Goal: Transaction & Acquisition: Book appointment/travel/reservation

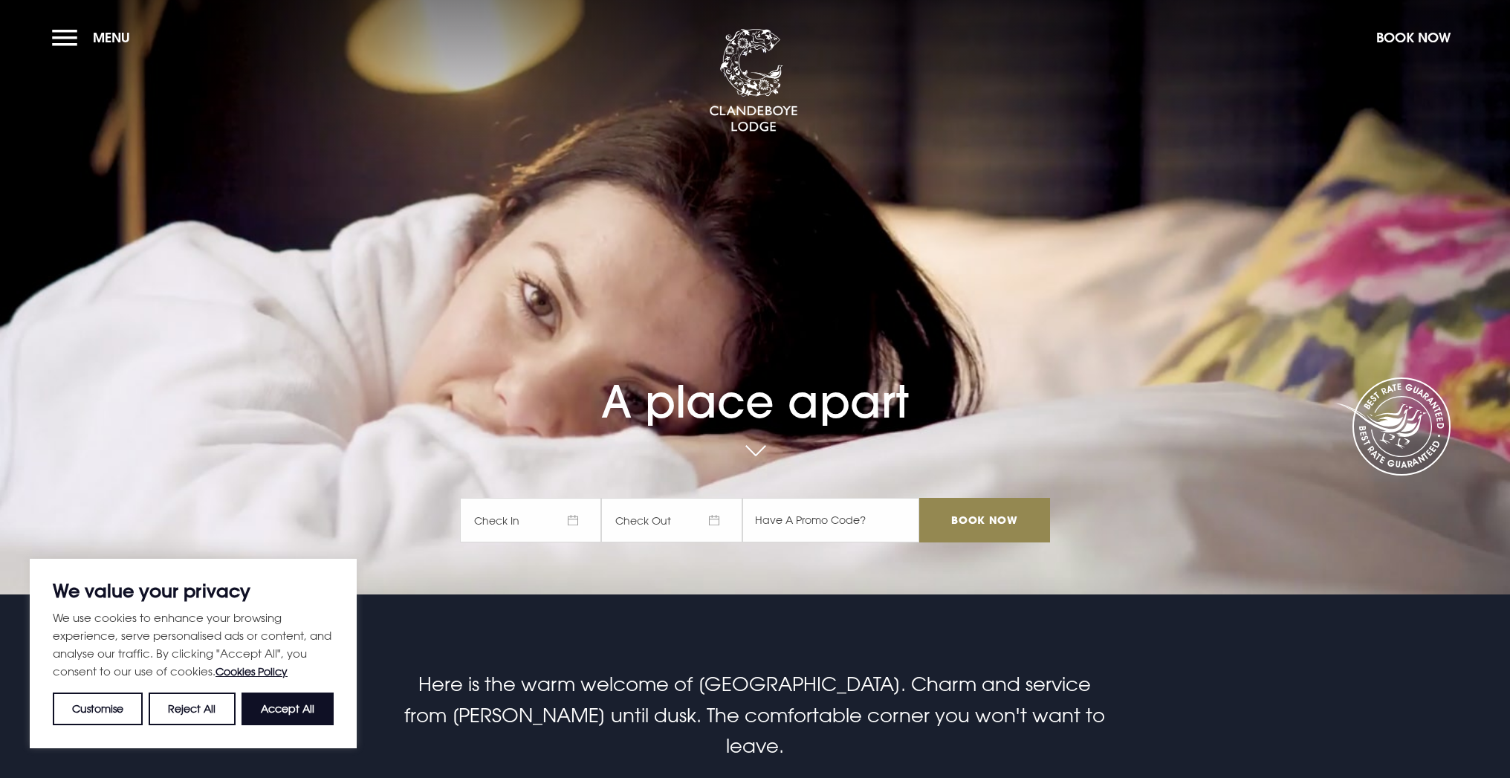
click at [581, 519] on span "Check In" at bounding box center [530, 520] width 141 height 45
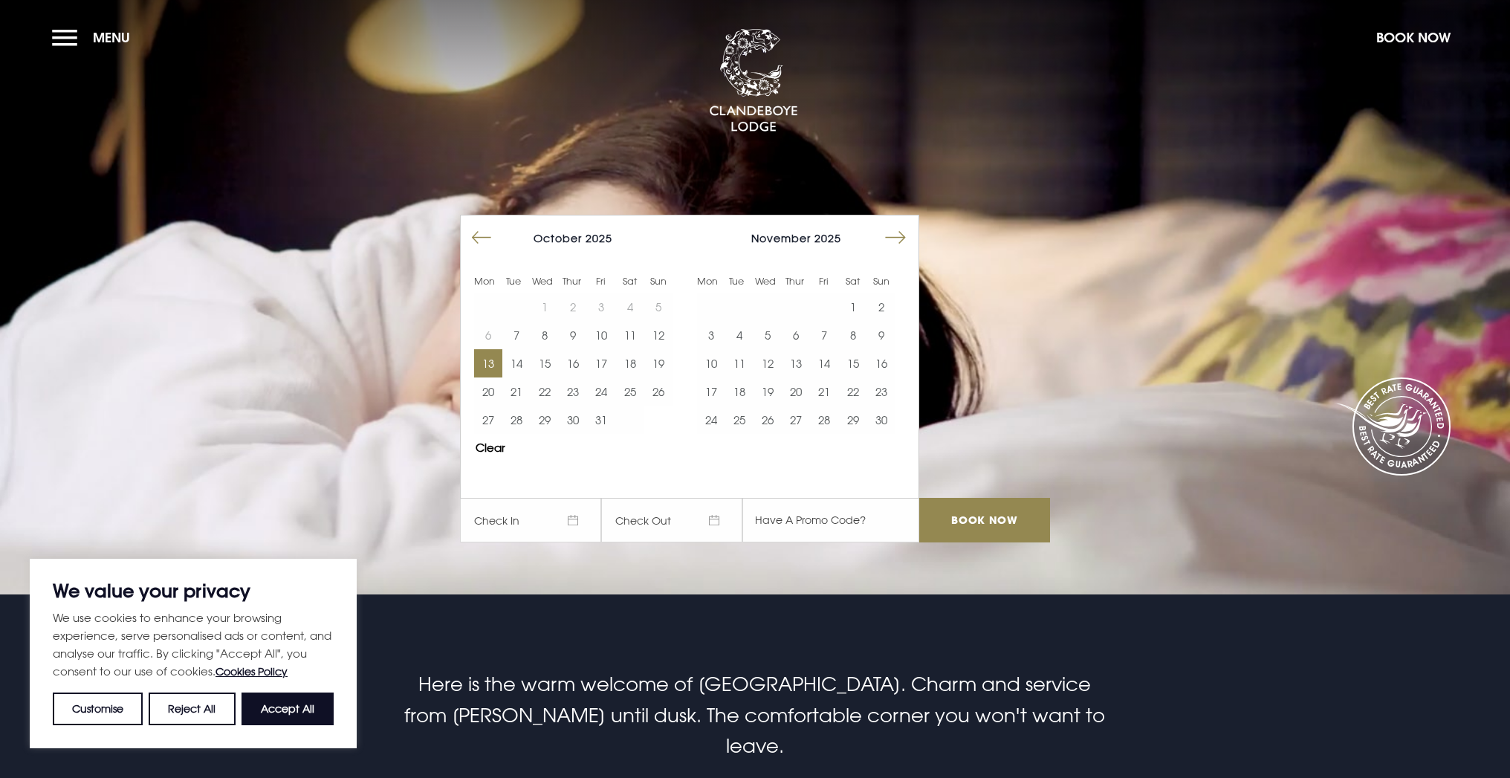
click at [492, 363] on button "13" at bounding box center [488, 363] width 28 height 28
click at [545, 363] on button "15" at bounding box center [545, 363] width 28 height 28
click at [1000, 525] on input "Book Now" at bounding box center [984, 520] width 131 height 45
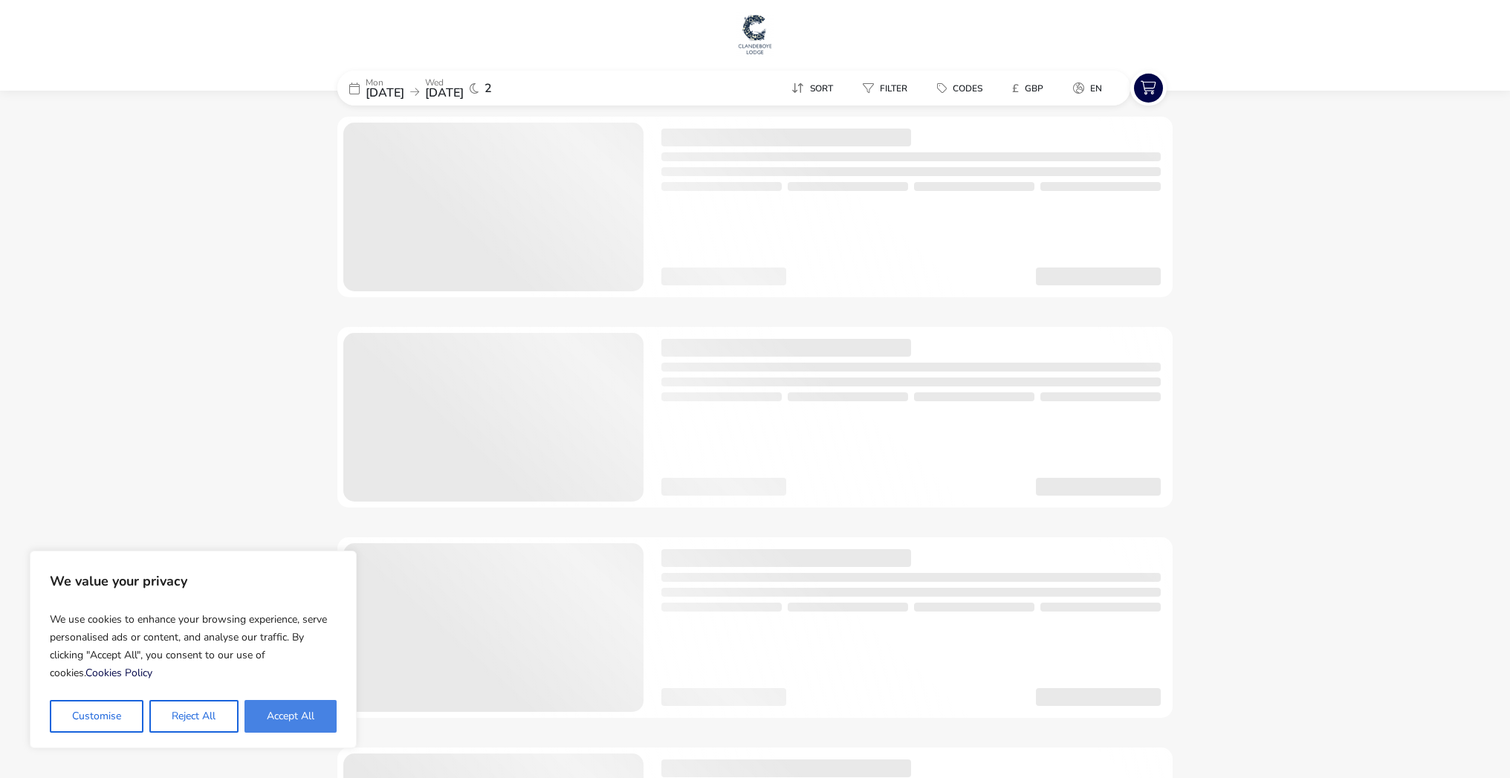
click at [290, 708] on button "Accept All" at bounding box center [291, 716] width 92 height 33
checkbox input "true"
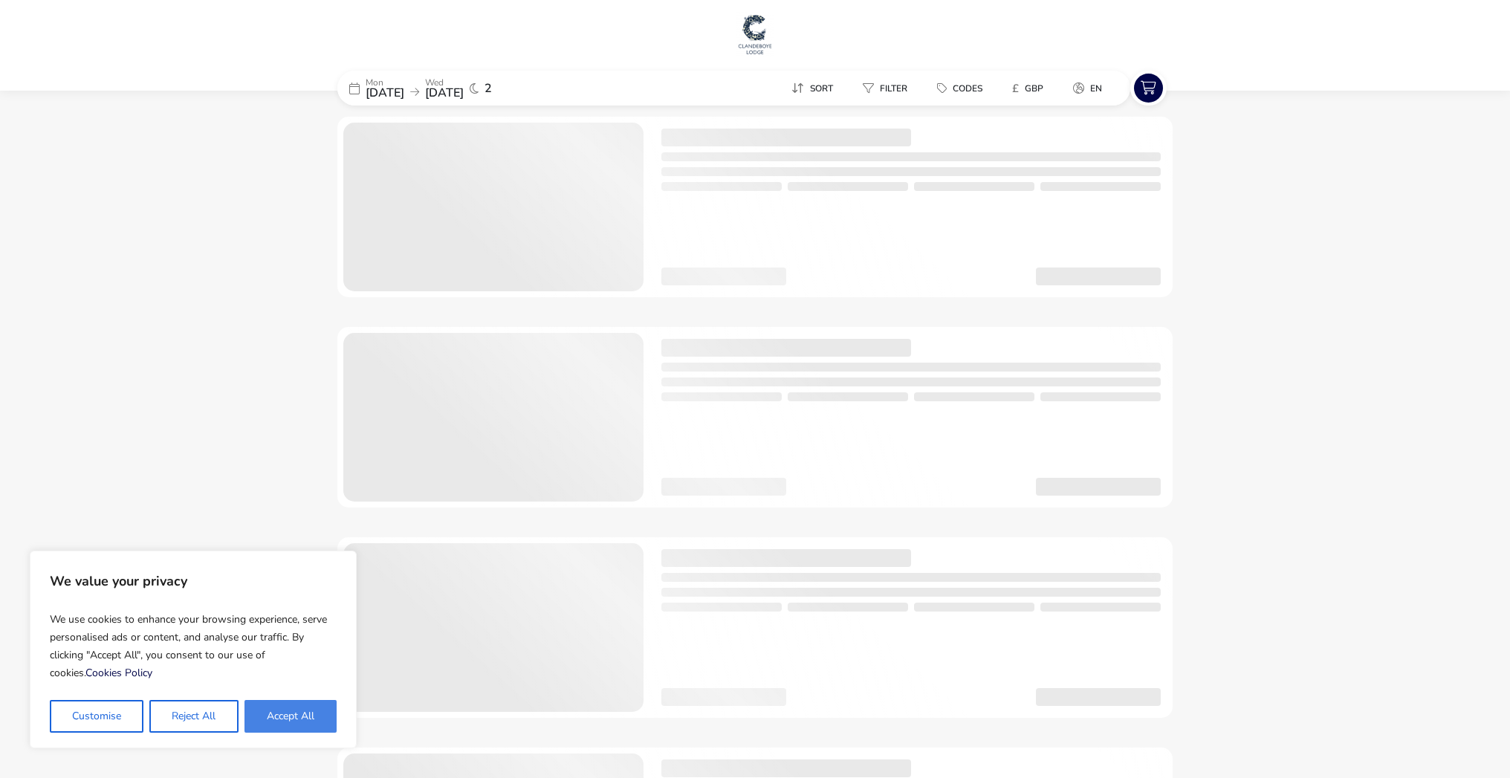
checkbox input "true"
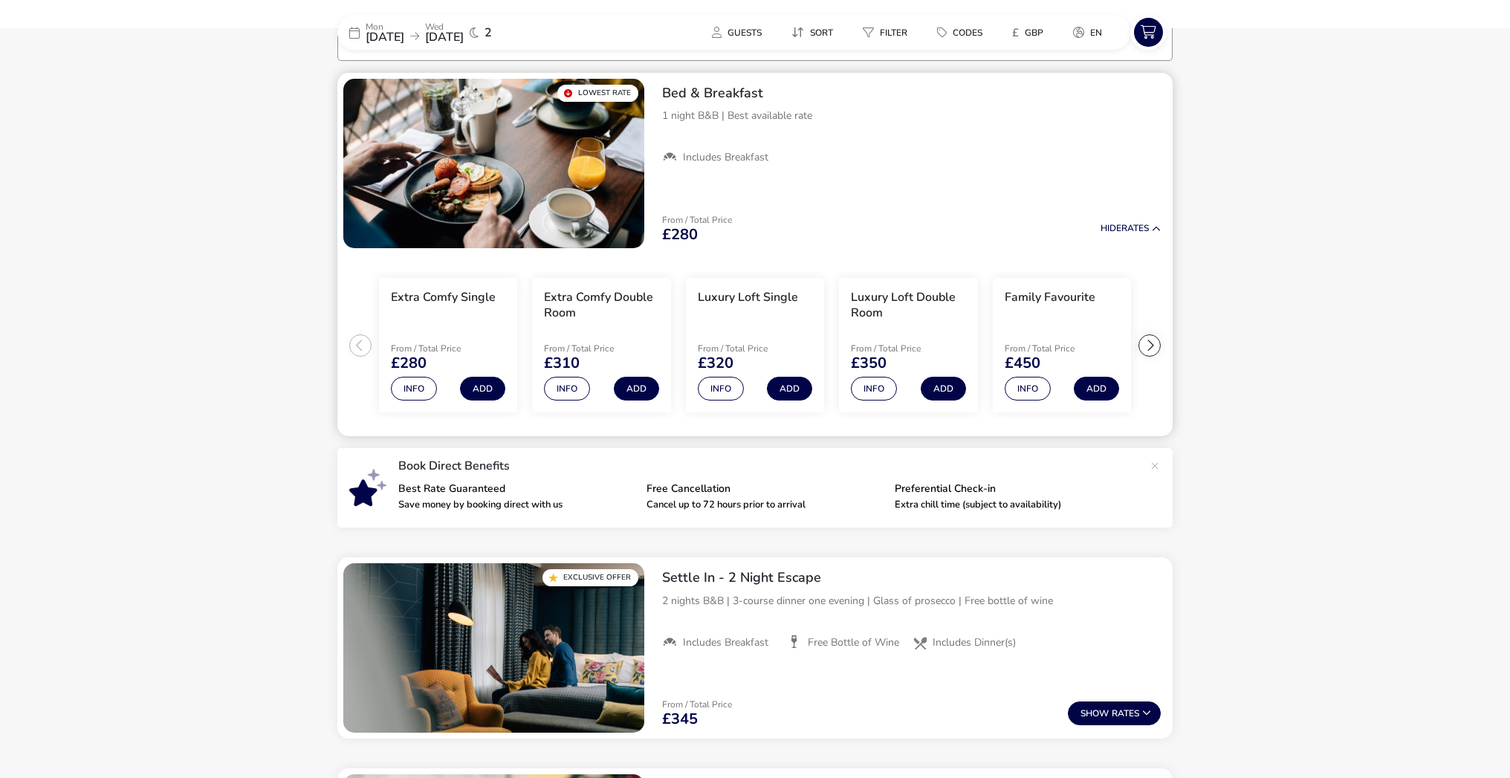
scroll to position [88, 0]
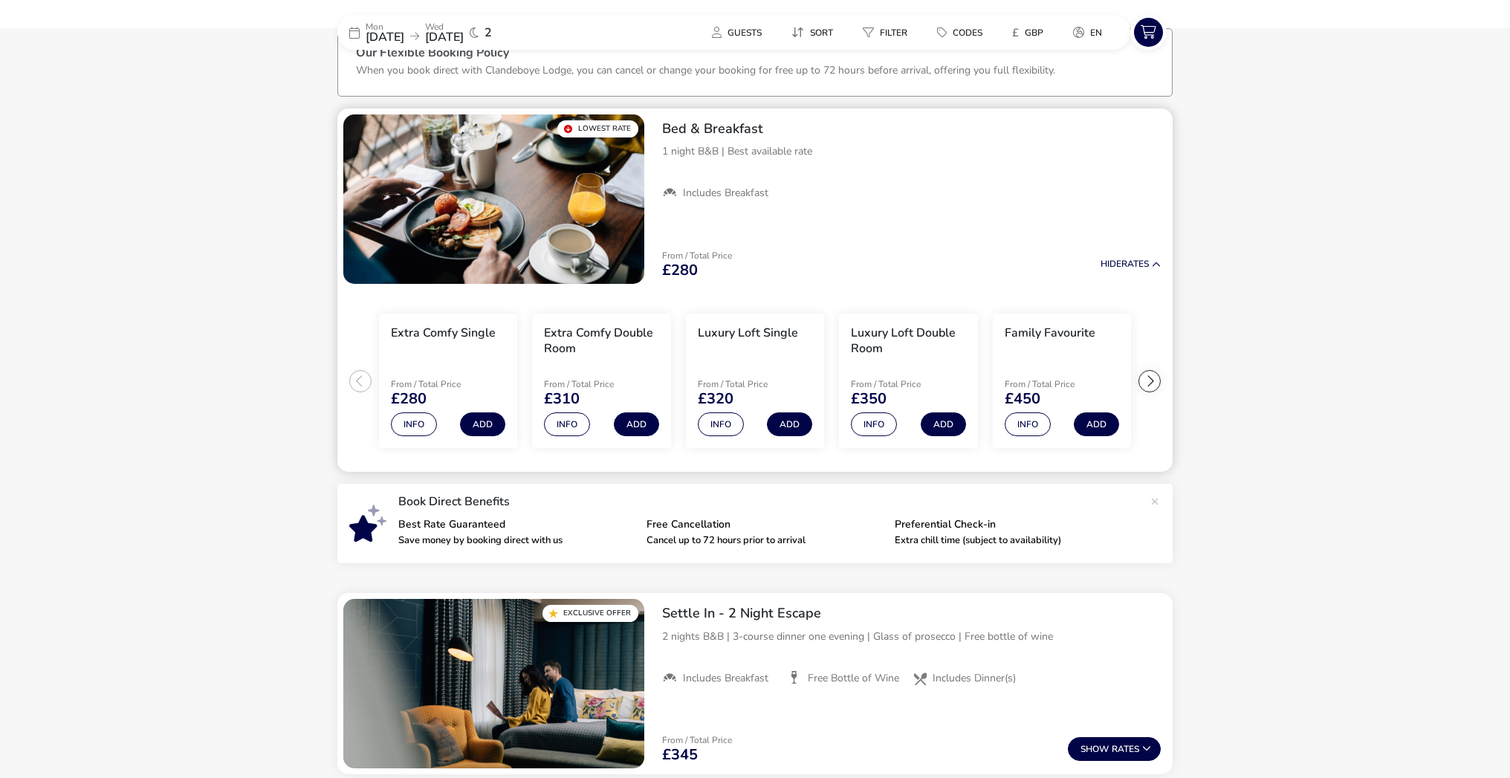
click at [1154, 375] on div at bounding box center [1150, 381] width 22 height 22
click at [366, 379] on div at bounding box center [360, 381] width 22 height 22
click at [638, 427] on button "Add" at bounding box center [636, 424] width 45 height 24
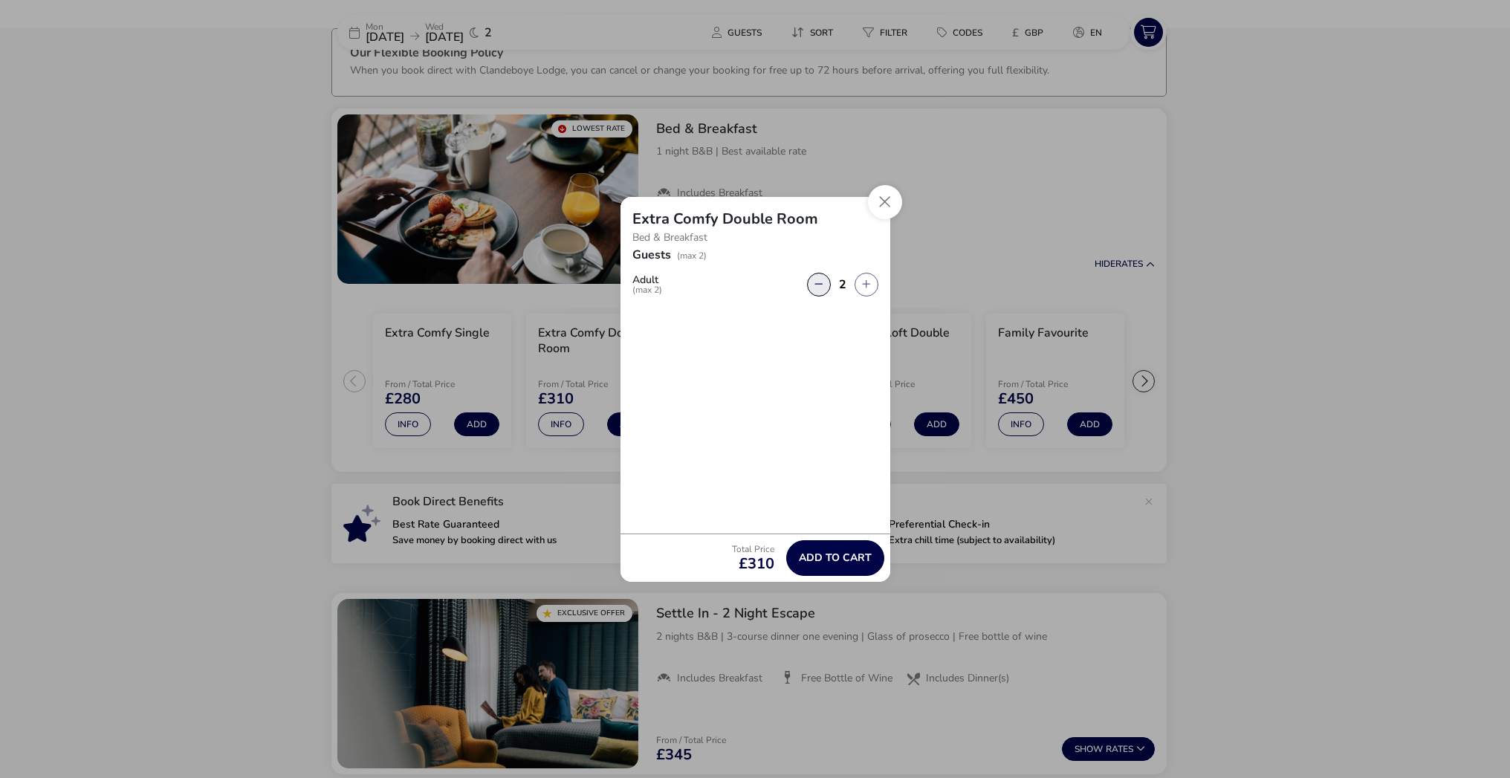
click at [815, 279] on button "button" at bounding box center [819, 285] width 24 height 24
type input "1"
click at [861, 563] on span "Add to cart" at bounding box center [835, 557] width 73 height 11
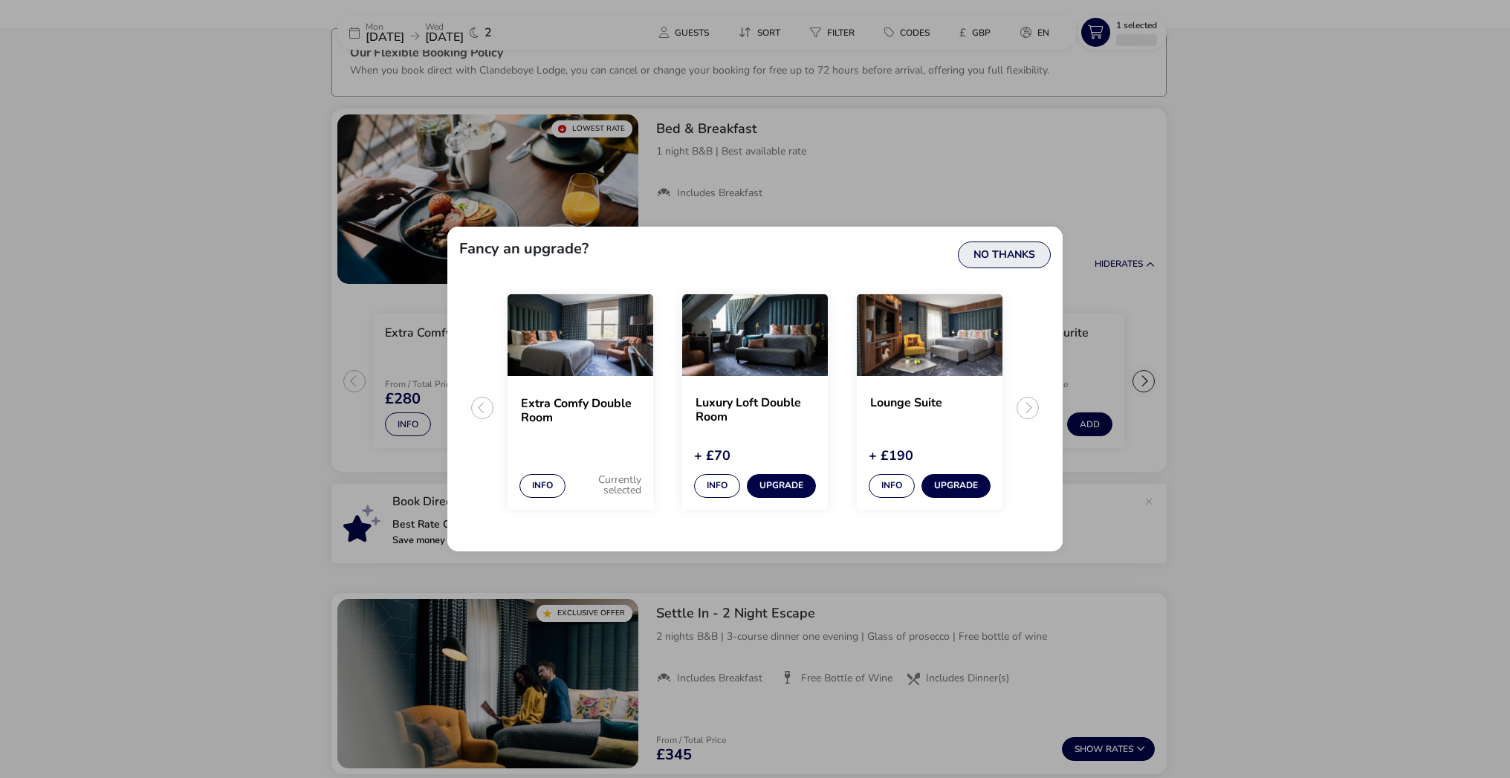
click at [1004, 258] on button "No Thanks" at bounding box center [1004, 255] width 93 height 27
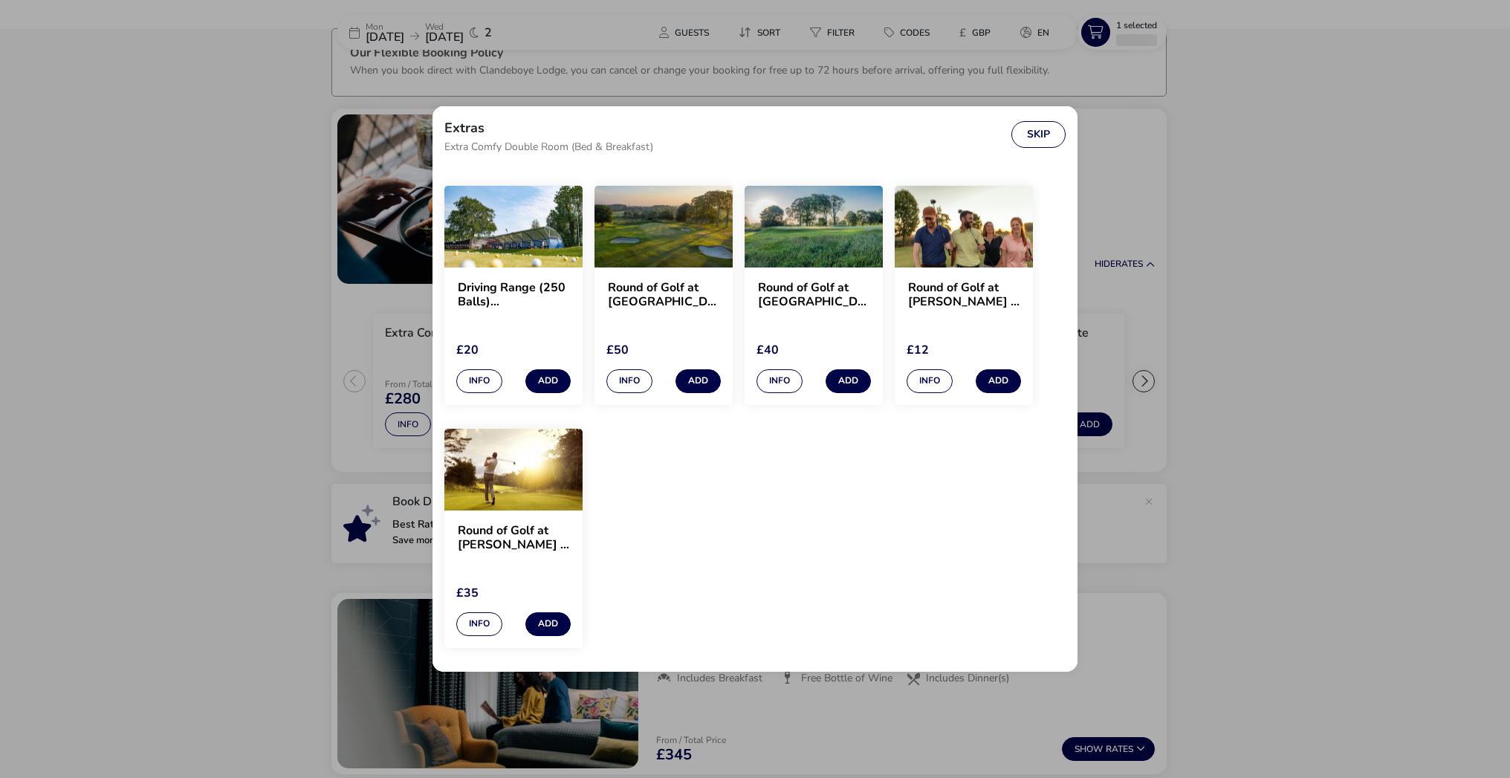
scroll to position [1356, 0]
click at [1046, 133] on button "Skip" at bounding box center [1039, 134] width 54 height 27
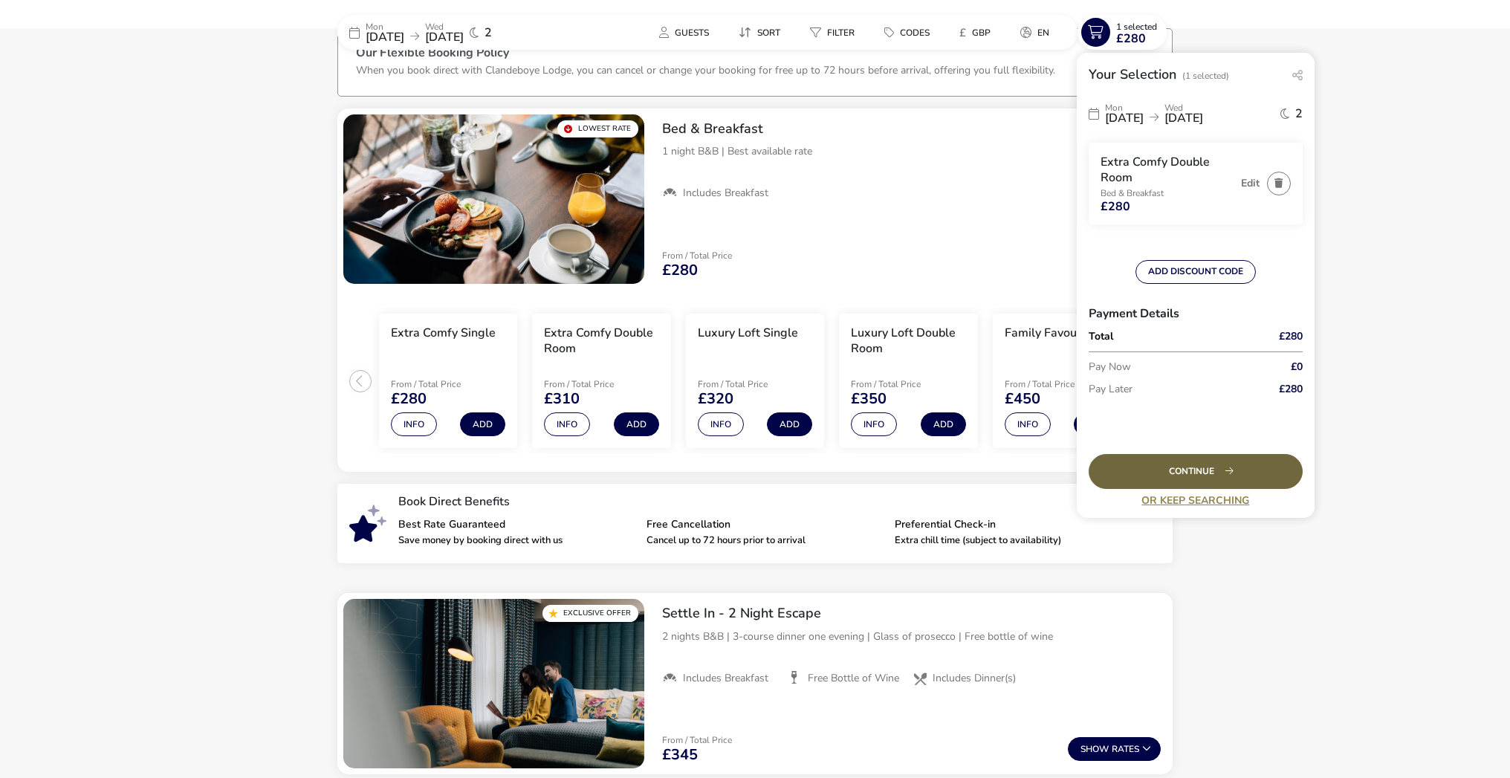
click at [1229, 472] on div "Continue" at bounding box center [1196, 471] width 214 height 35
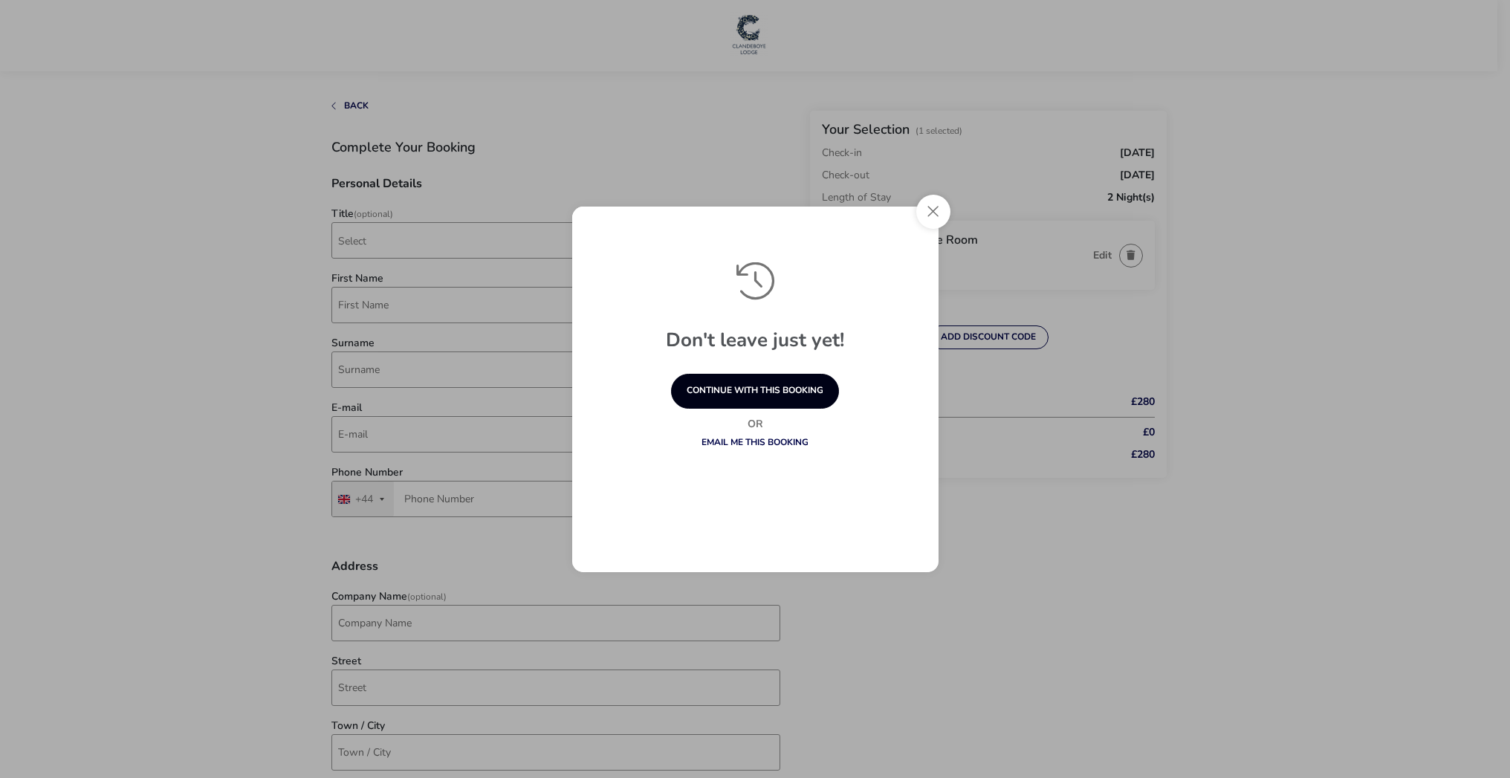
click at [780, 387] on button "continue with this booking" at bounding box center [755, 391] width 168 height 35
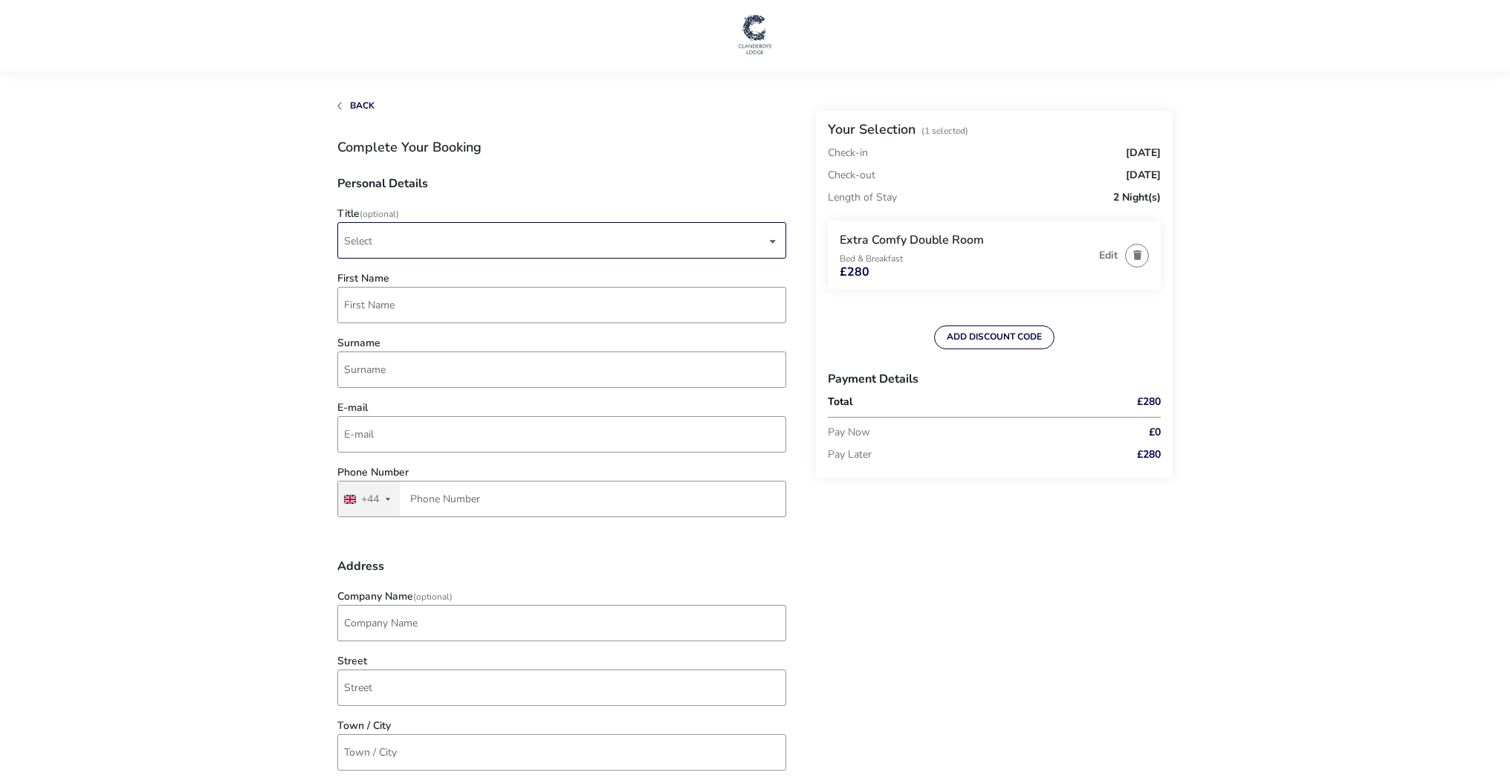
click at [456, 246] on span "Select" at bounding box center [555, 240] width 422 height 35
click at [407, 279] on li "Mr" at bounding box center [562, 277] width 449 height 36
type input "[PERSON_NAME]"
type input "[PERSON_NAME][EMAIL_ADDRESS][DOMAIN_NAME]"
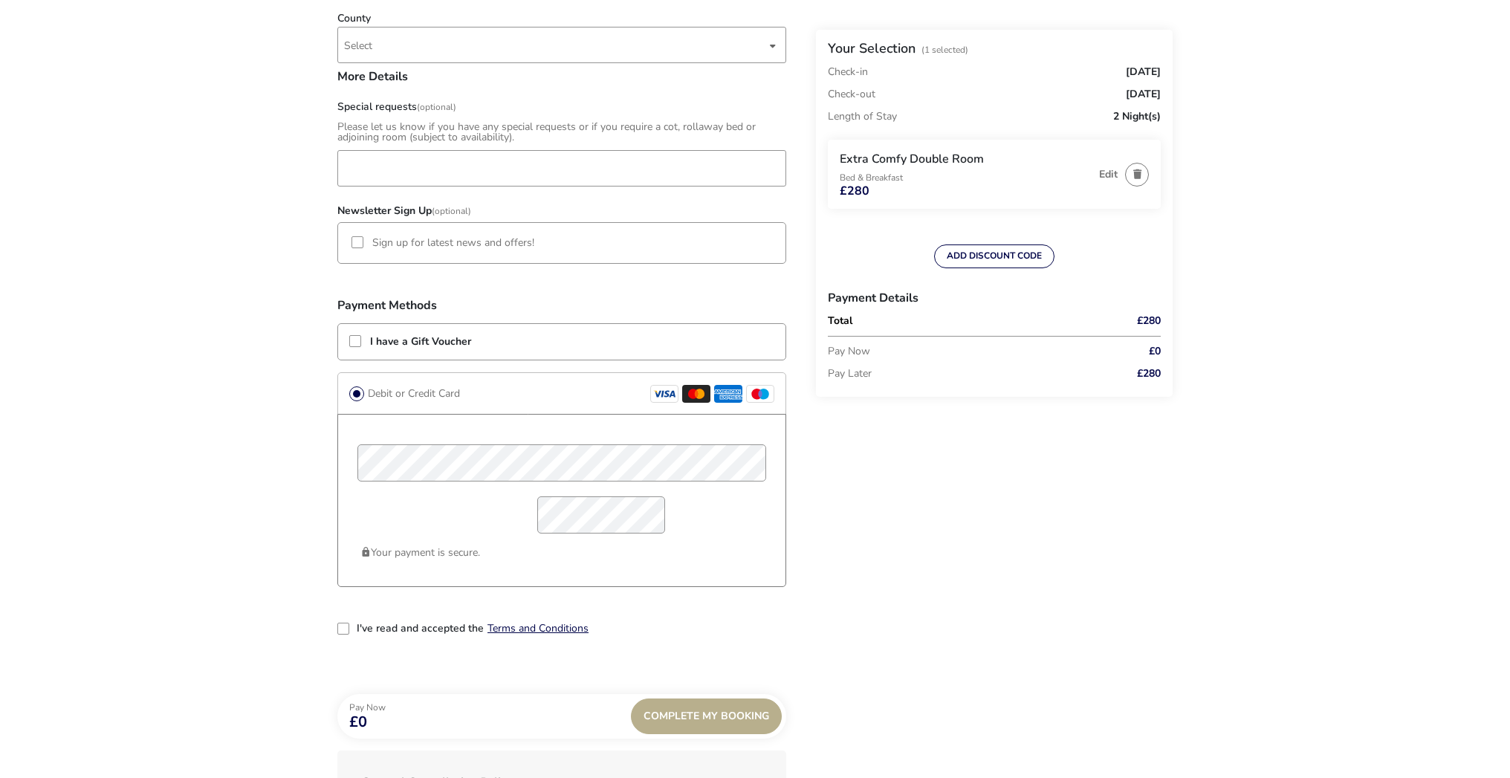
scroll to position [913, 0]
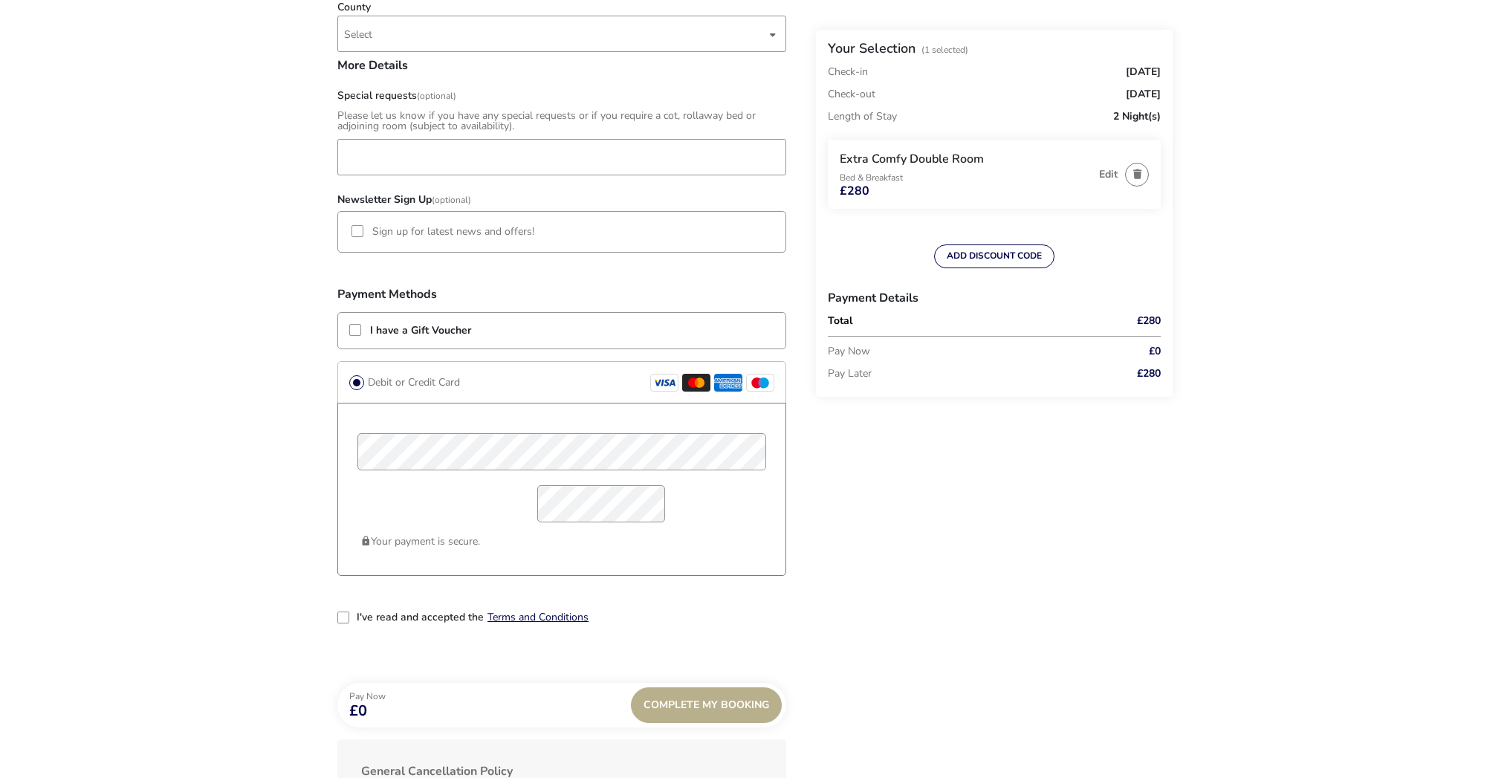
type input "7711 279658"
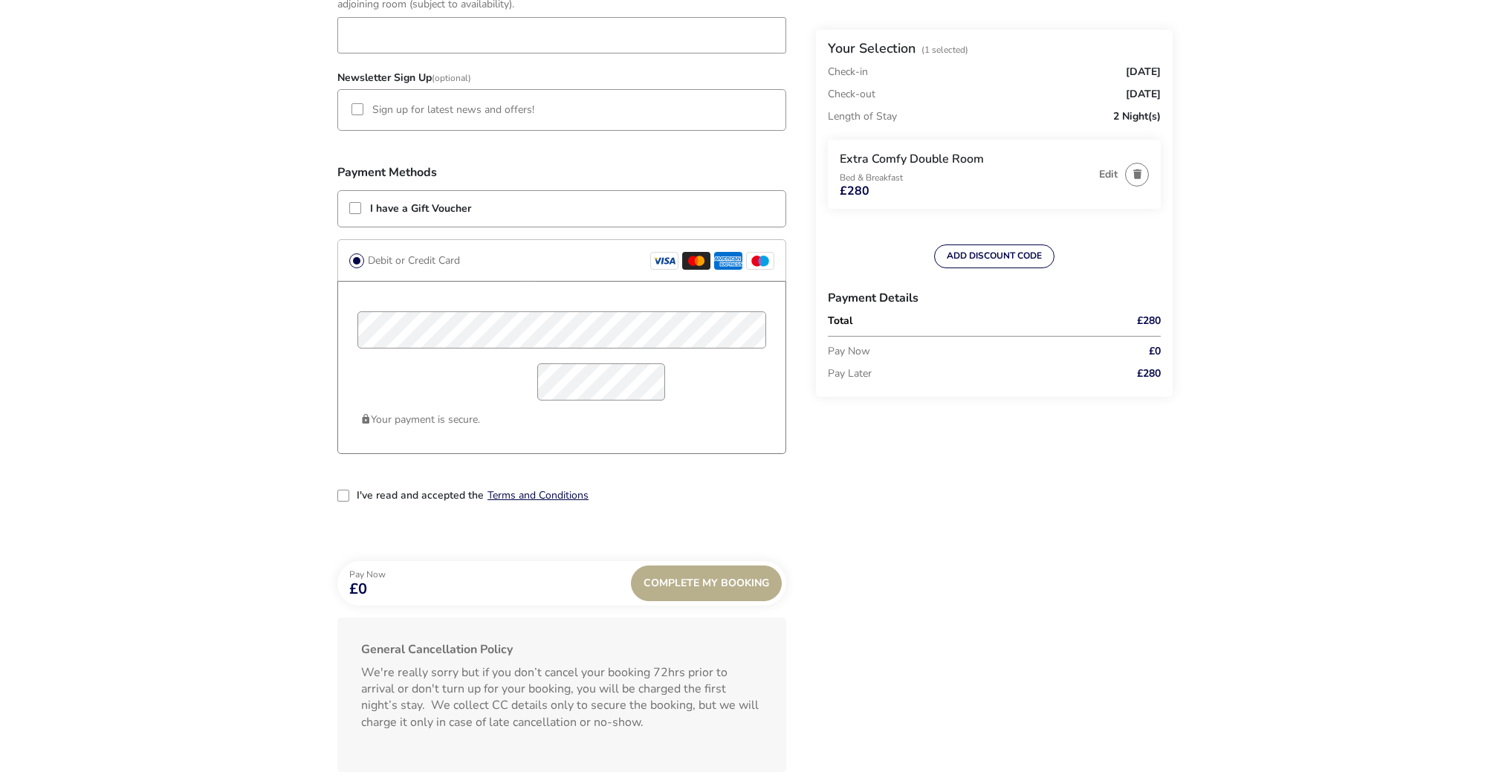
scroll to position [1037, 0]
click at [340, 491] on div "2-term_condi" at bounding box center [343, 494] width 12 height 12
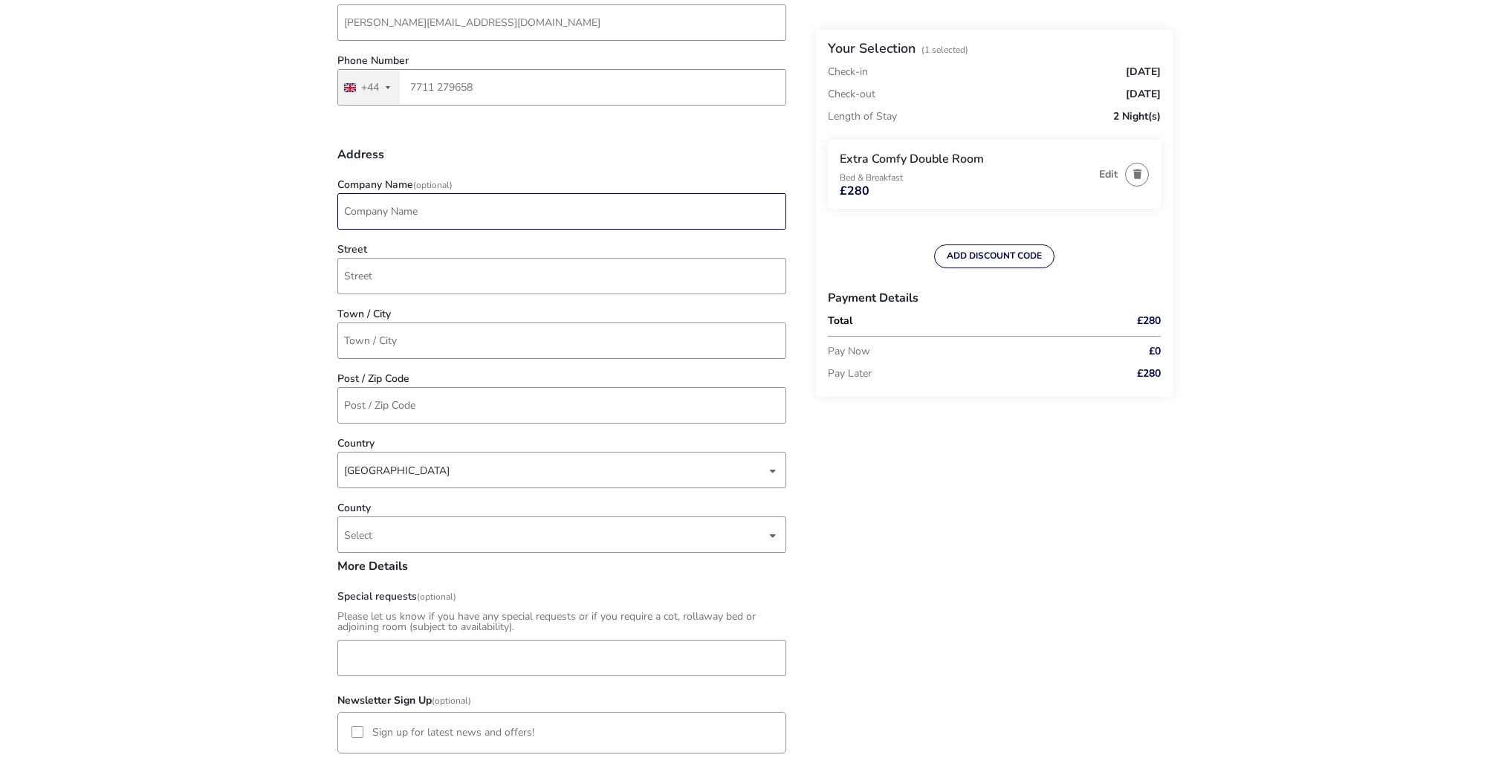
scroll to position [412, 0]
type input "Cedar Associates"
type input "The Stables, [PERSON_NAME][GEOGRAPHIC_DATA]"
type input "[PERSON_NAME], Rugby"
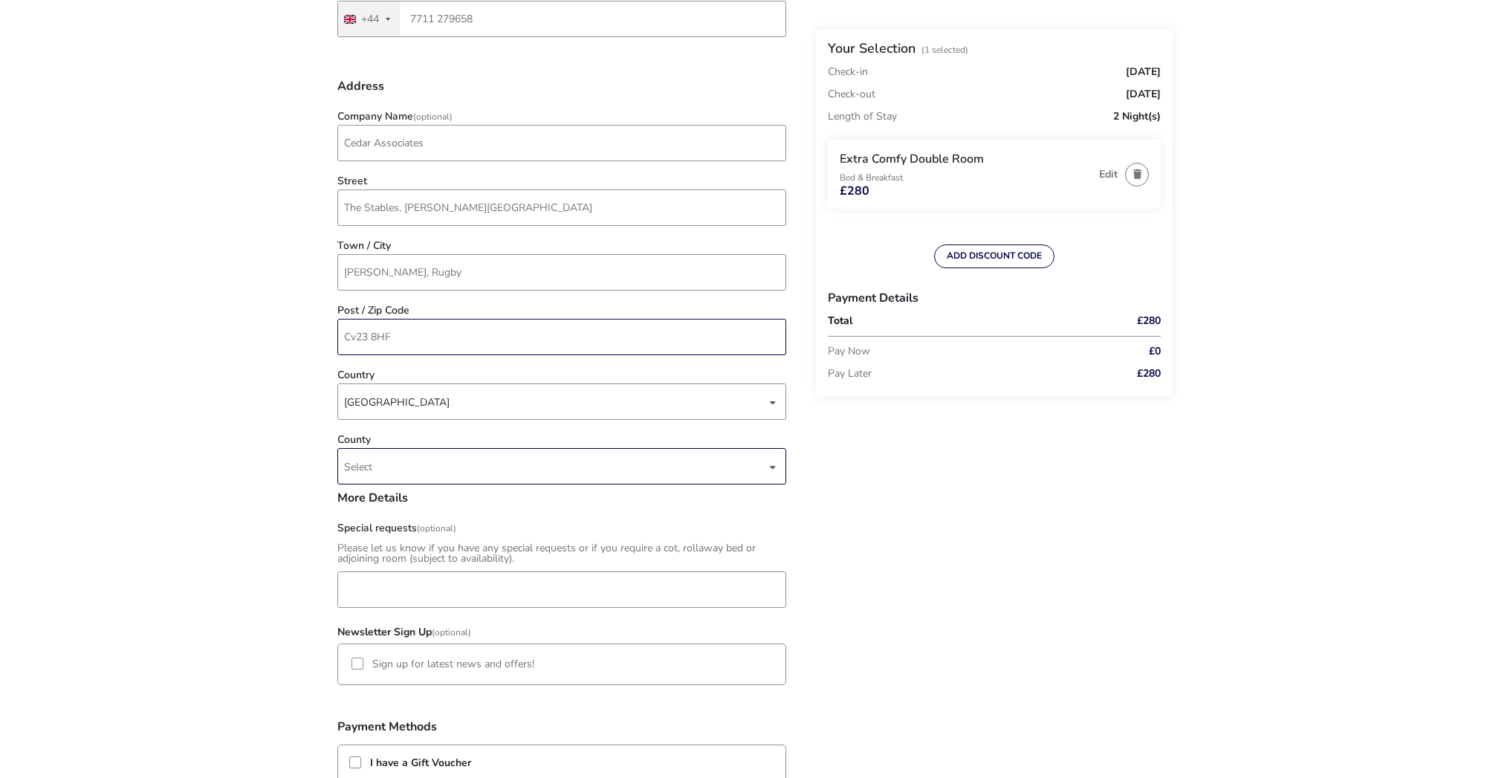
scroll to position [470, 0]
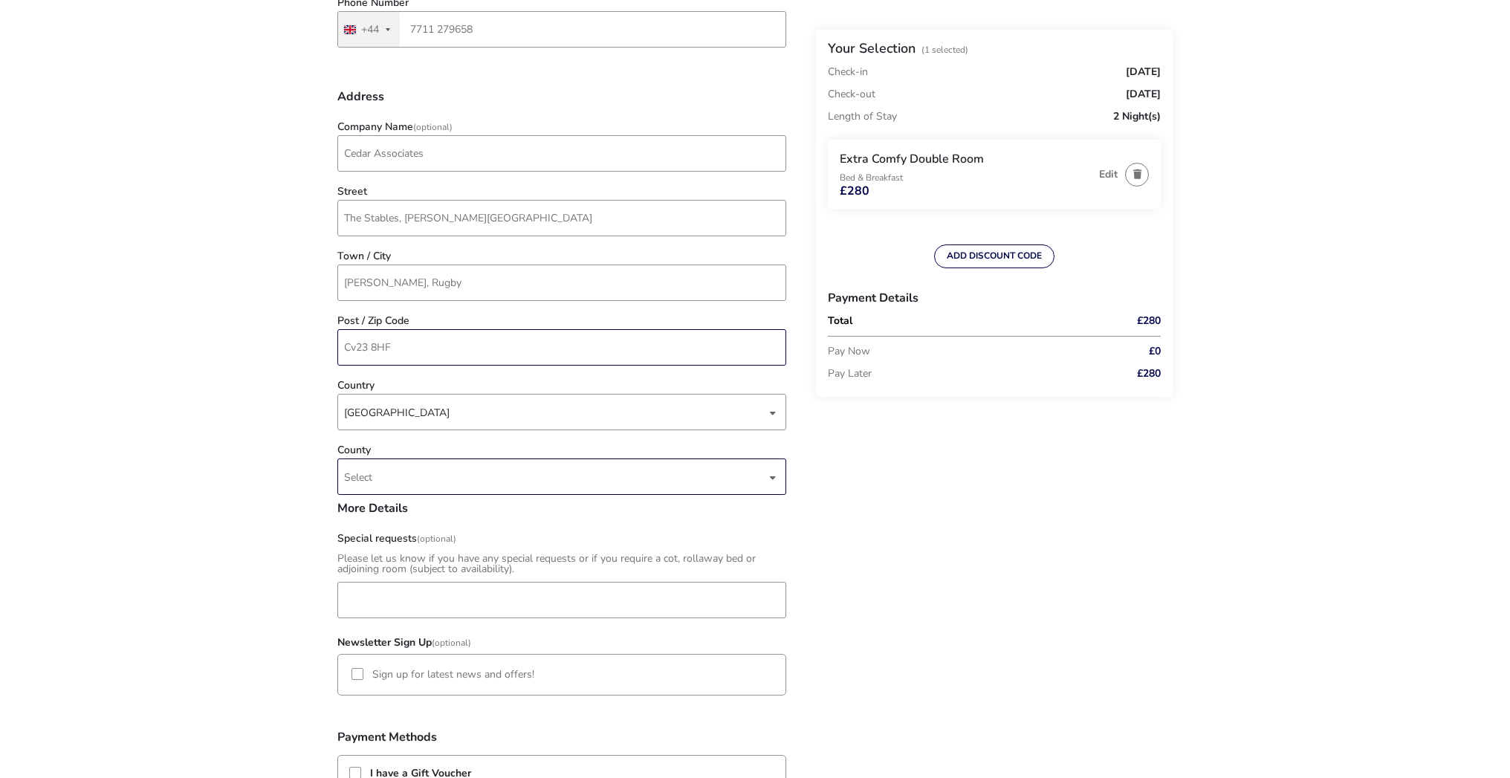
type input "Cv23 8HF"
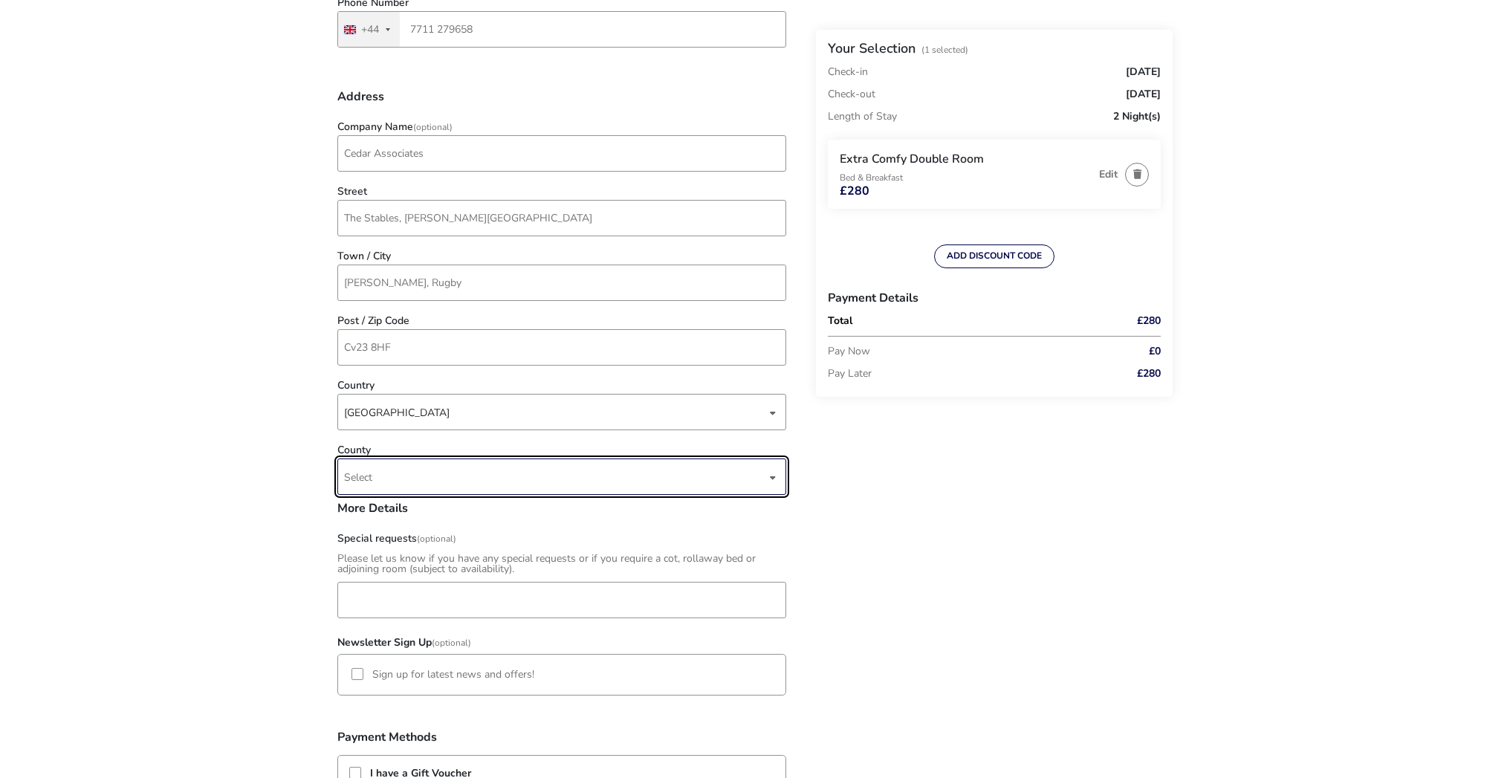
click at [415, 473] on span "Select" at bounding box center [555, 476] width 422 height 35
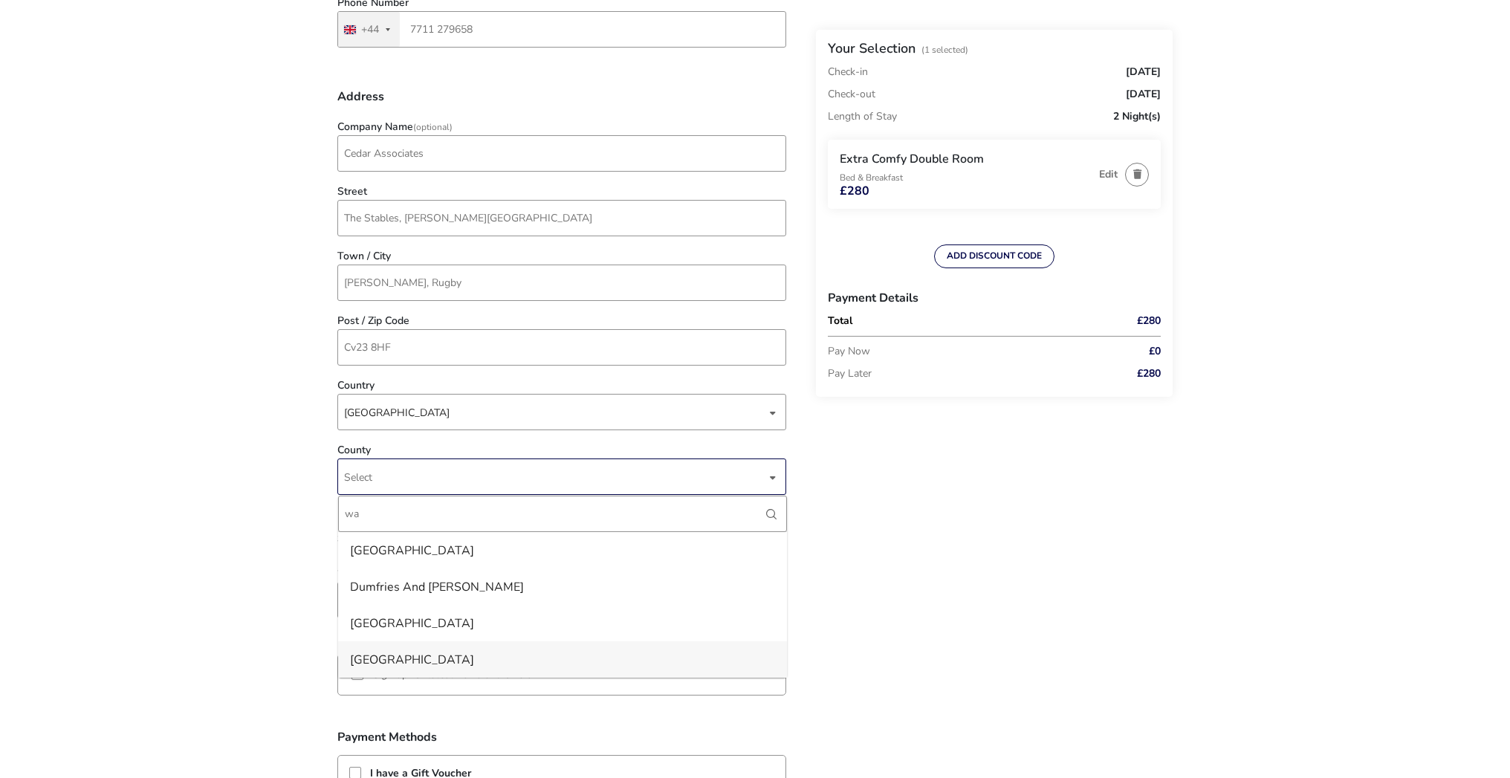
type input "wa"
click at [412, 651] on li "[GEOGRAPHIC_DATA]" at bounding box center [562, 659] width 449 height 36
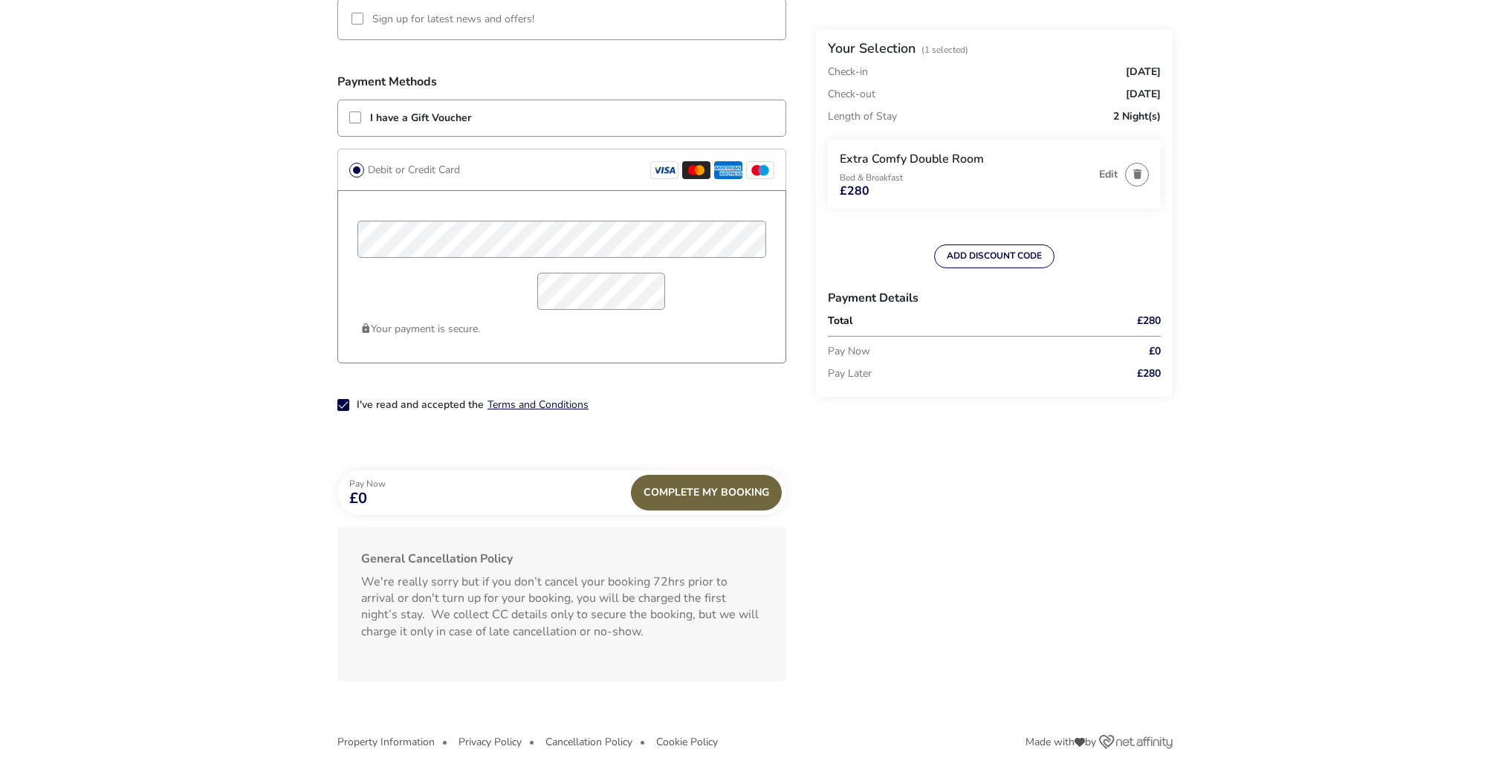
click at [731, 496] on div "Complete My Booking" at bounding box center [706, 493] width 151 height 36
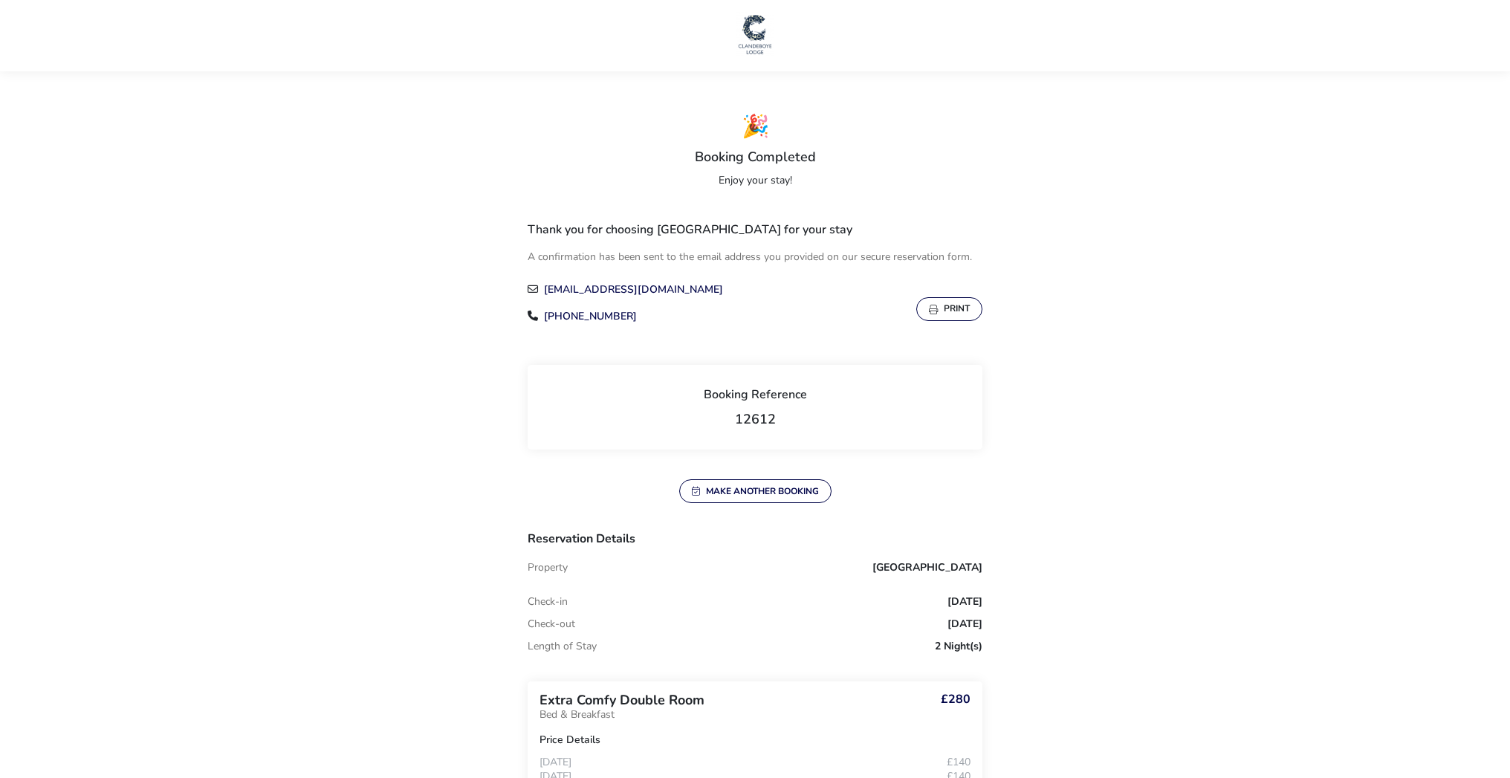
click at [956, 307] on button "Print" at bounding box center [949, 309] width 66 height 24
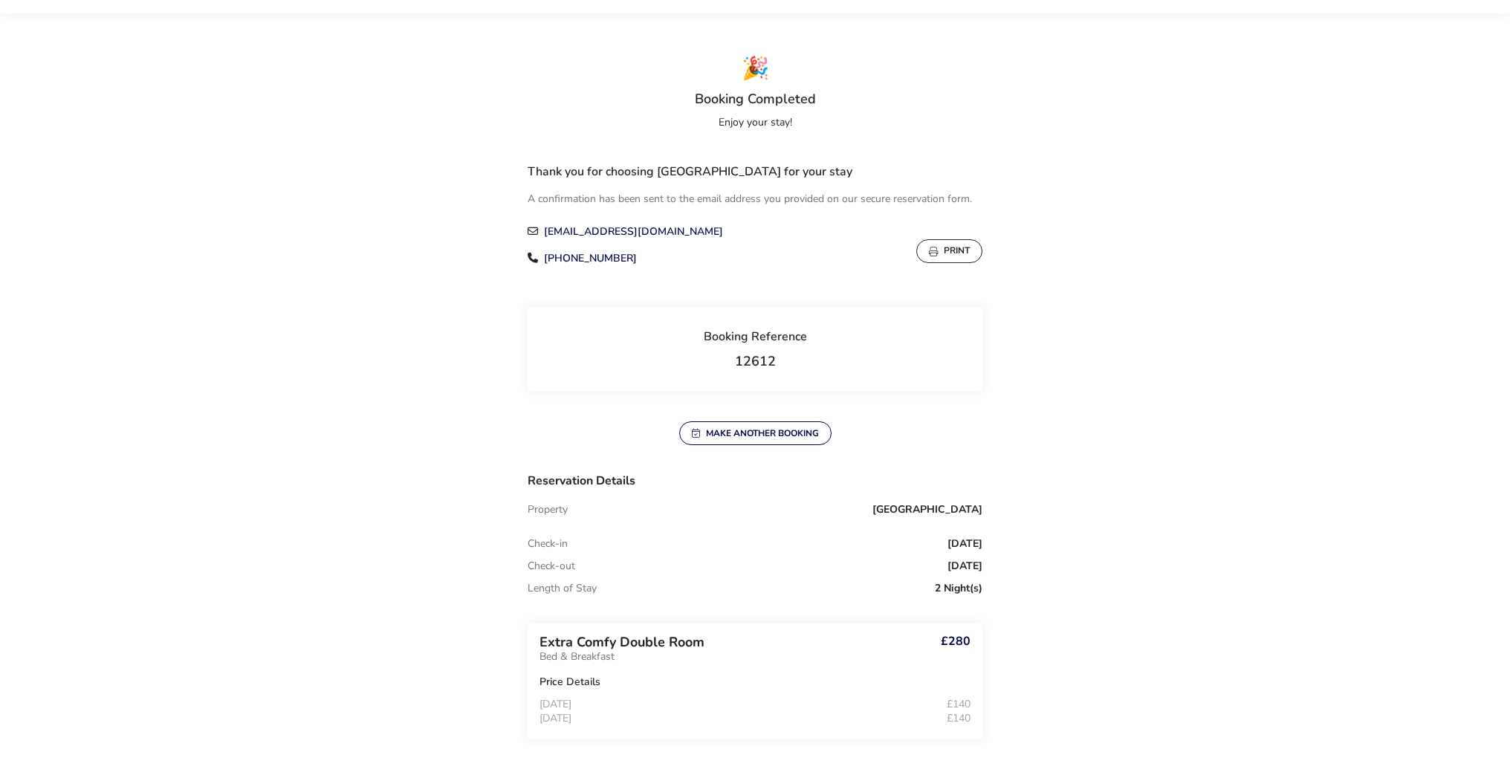
scroll to position [59, 0]
